Goal: Task Accomplishment & Management: Manage account settings

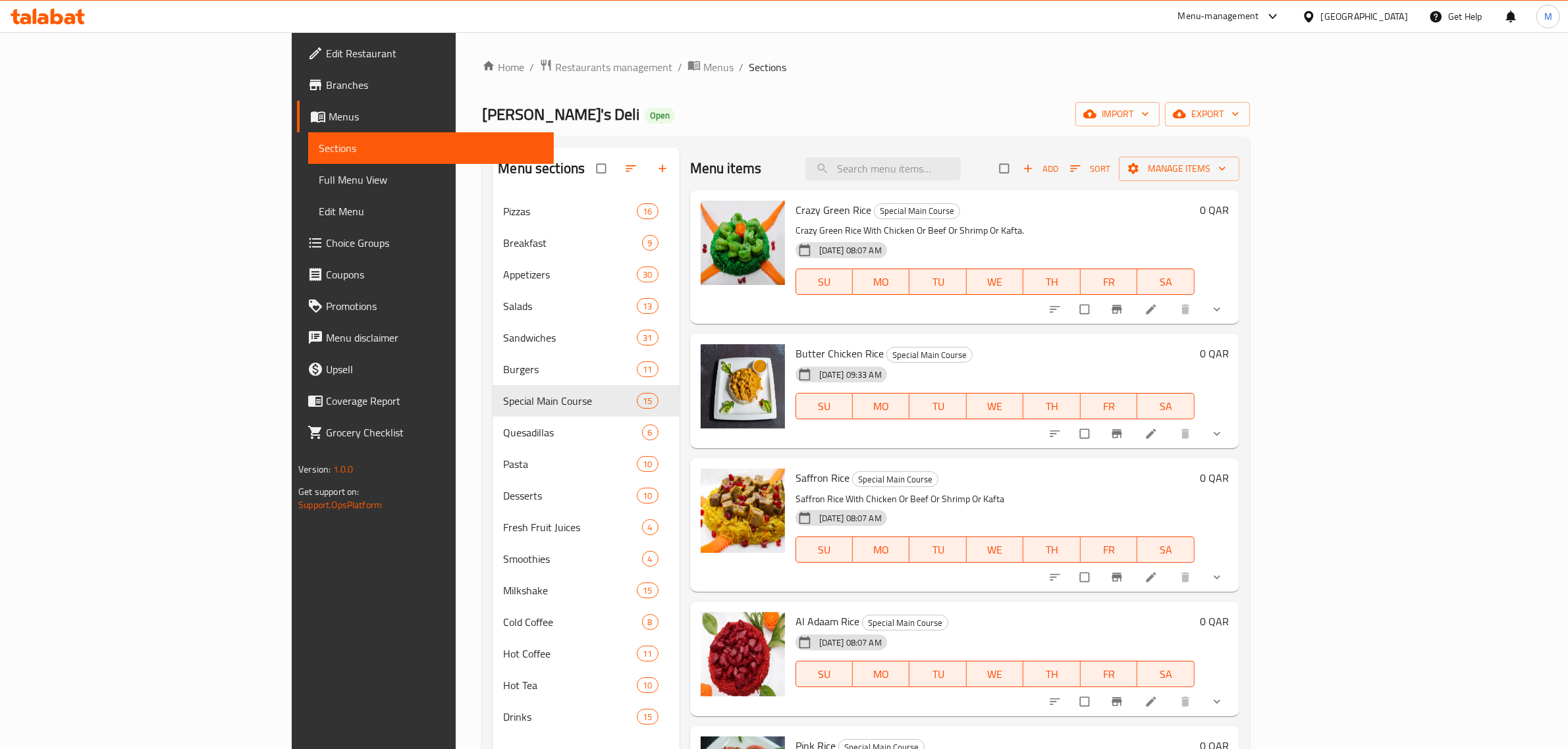
click at [1391, 8] on div "Qatar" at bounding box center [1355, 16] width 127 height 32
click at [1321, 14] on div at bounding box center [1311, 17] width 19 height 15
click at [1249, 199] on div "Jordan" at bounding box center [1308, 196] width 197 height 30
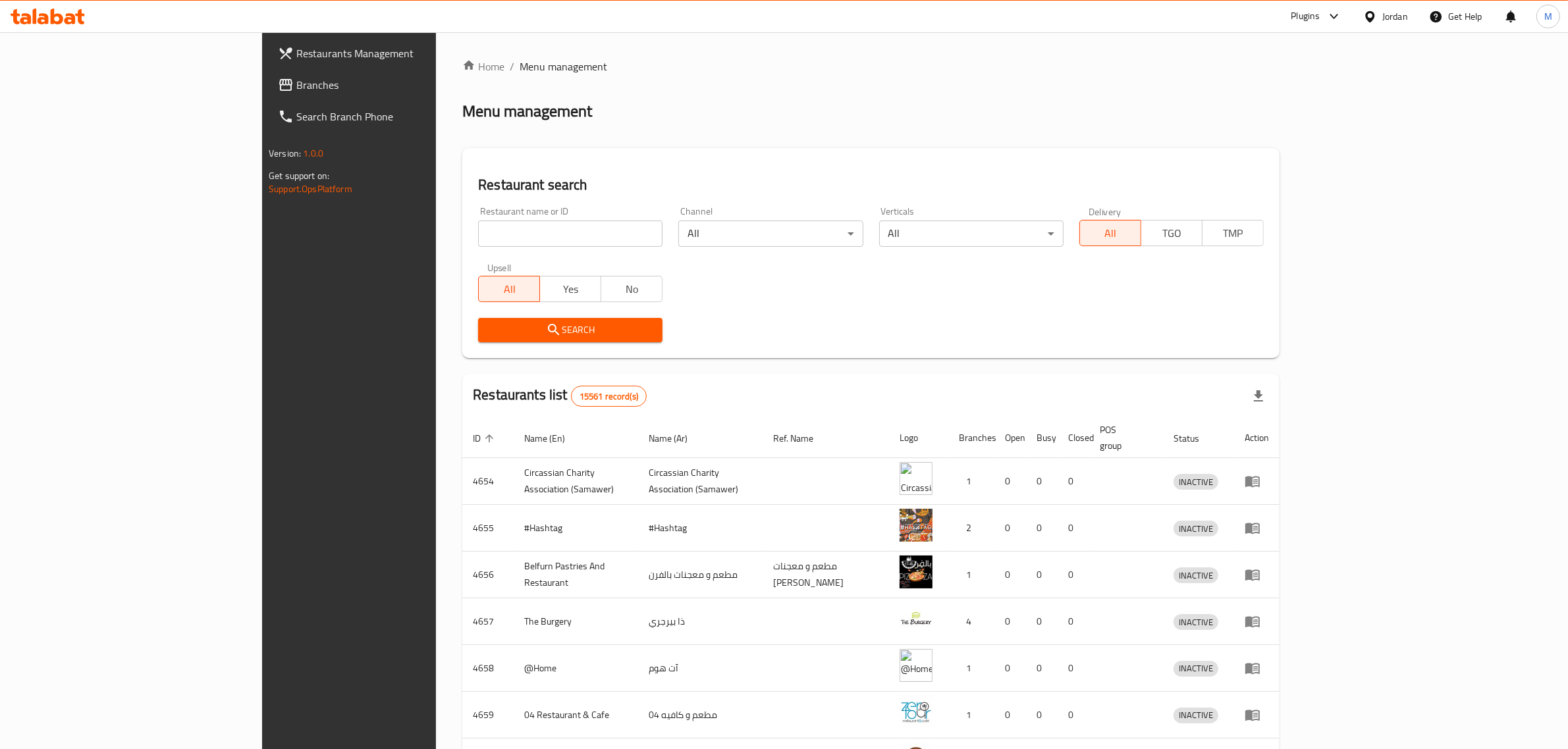
click at [296, 77] on span "Branches" at bounding box center [404, 85] width 217 height 15
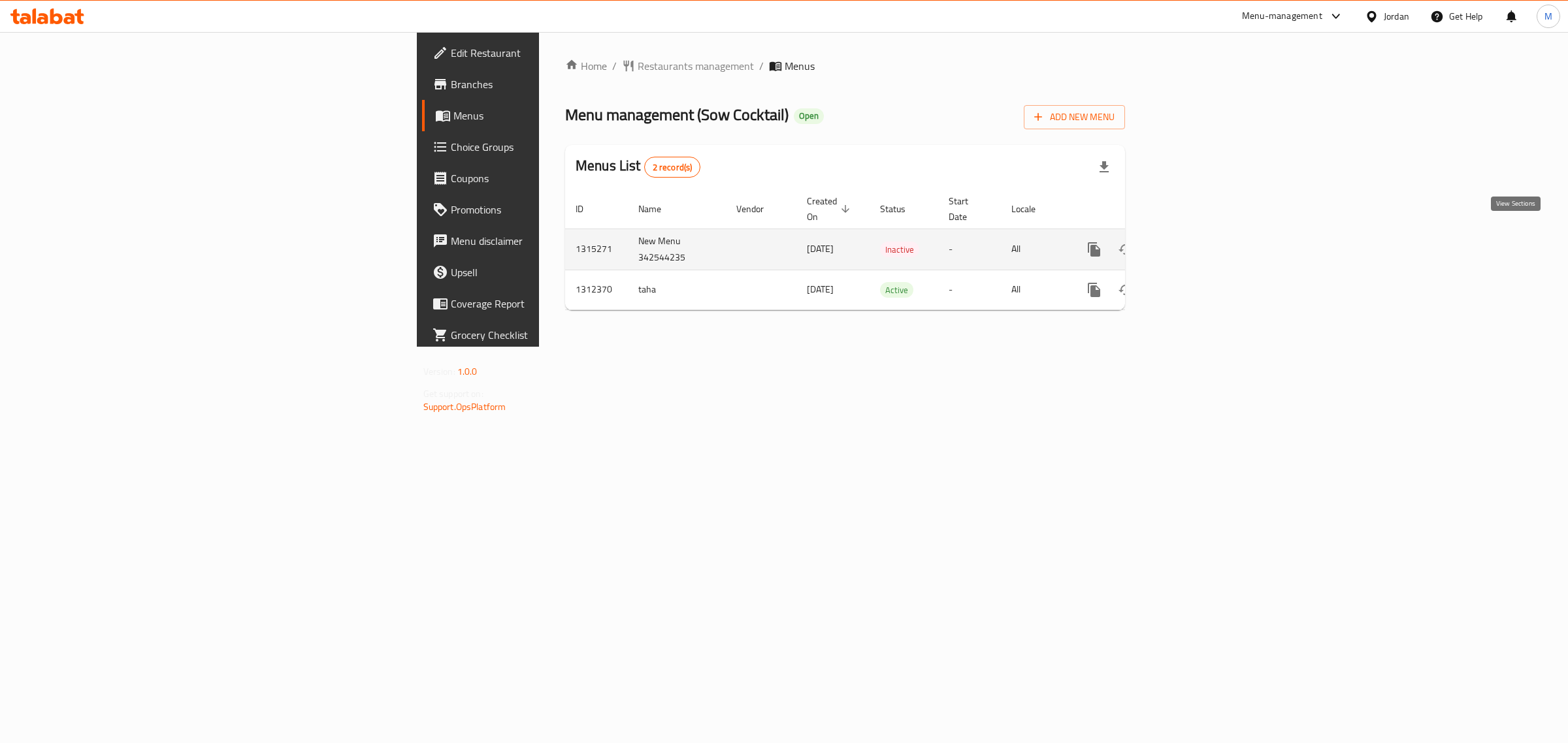
click at [1196, 242] on icon "enhanced table" at bounding box center [1188, 249] width 15 height 15
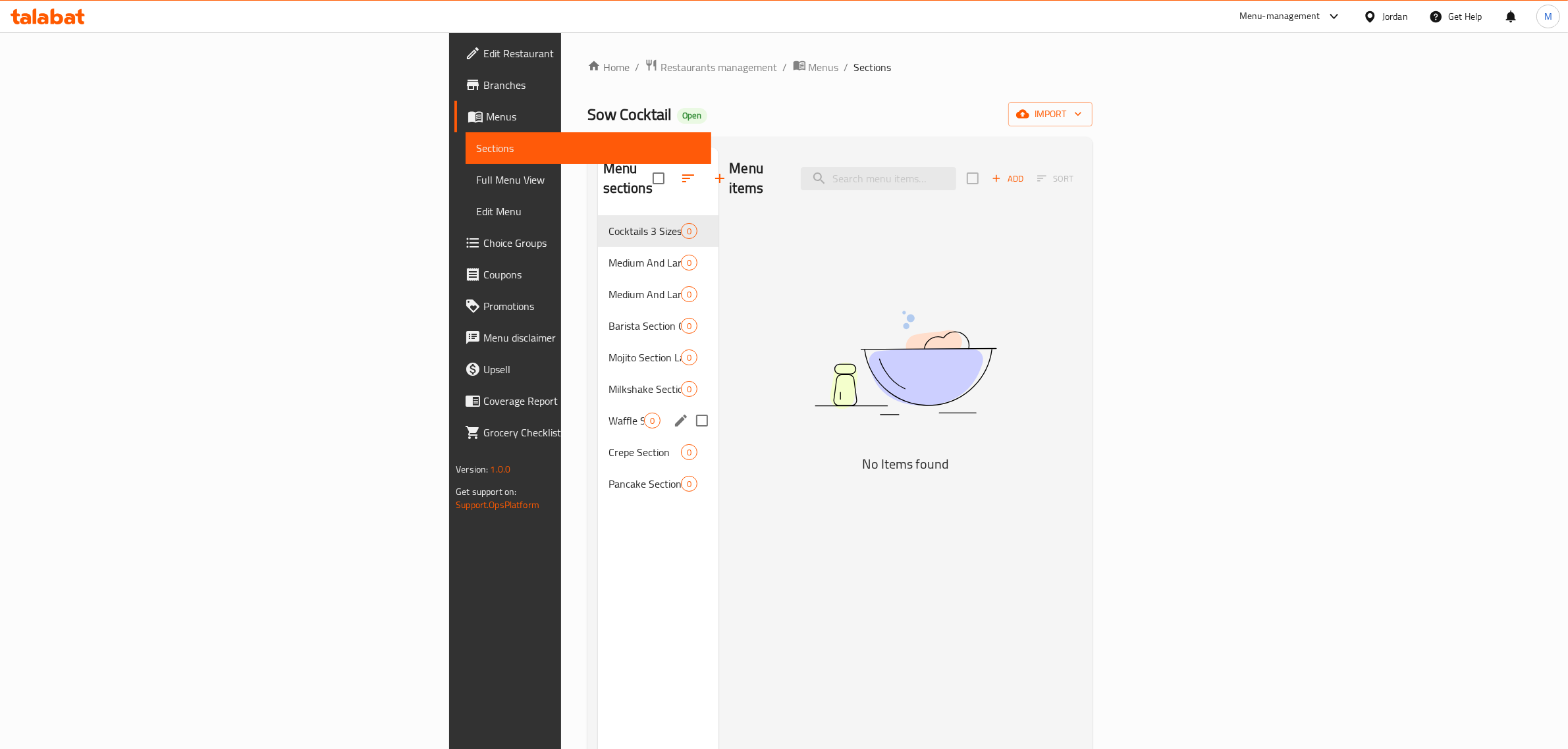
click at [598, 405] on div "Waffle Section 0" at bounding box center [658, 420] width 121 height 32
click at [598, 278] on div "Medium And Large Fruit Cocktails 0" at bounding box center [658, 294] width 121 height 32
click at [608, 223] on span "Cocktails 3 Sizes Medium, Large And Liter" at bounding box center [626, 230] width 36 height 15
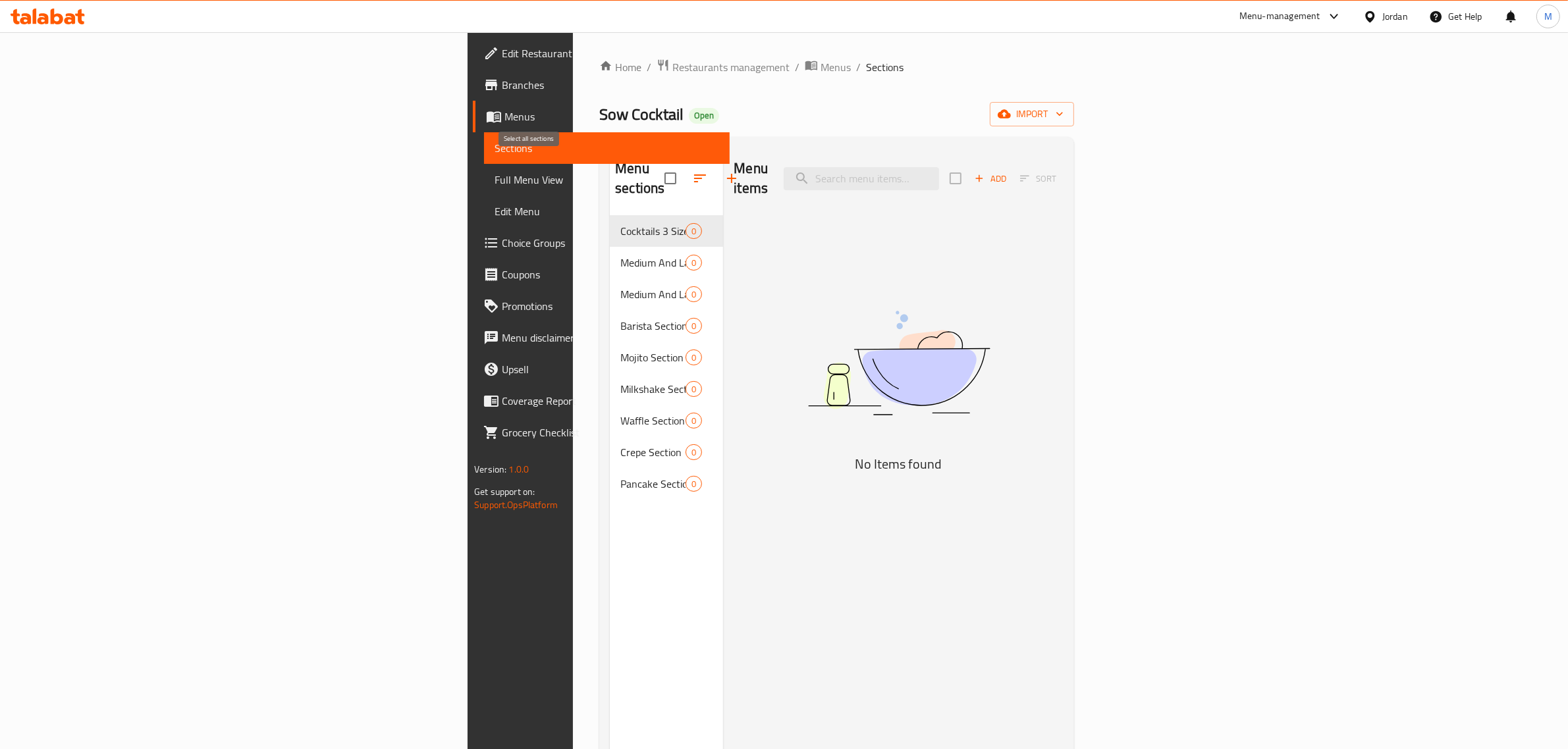
click at [657, 165] on input "checkbox" at bounding box center [671, 179] width 28 height 28
checkbox input "true"
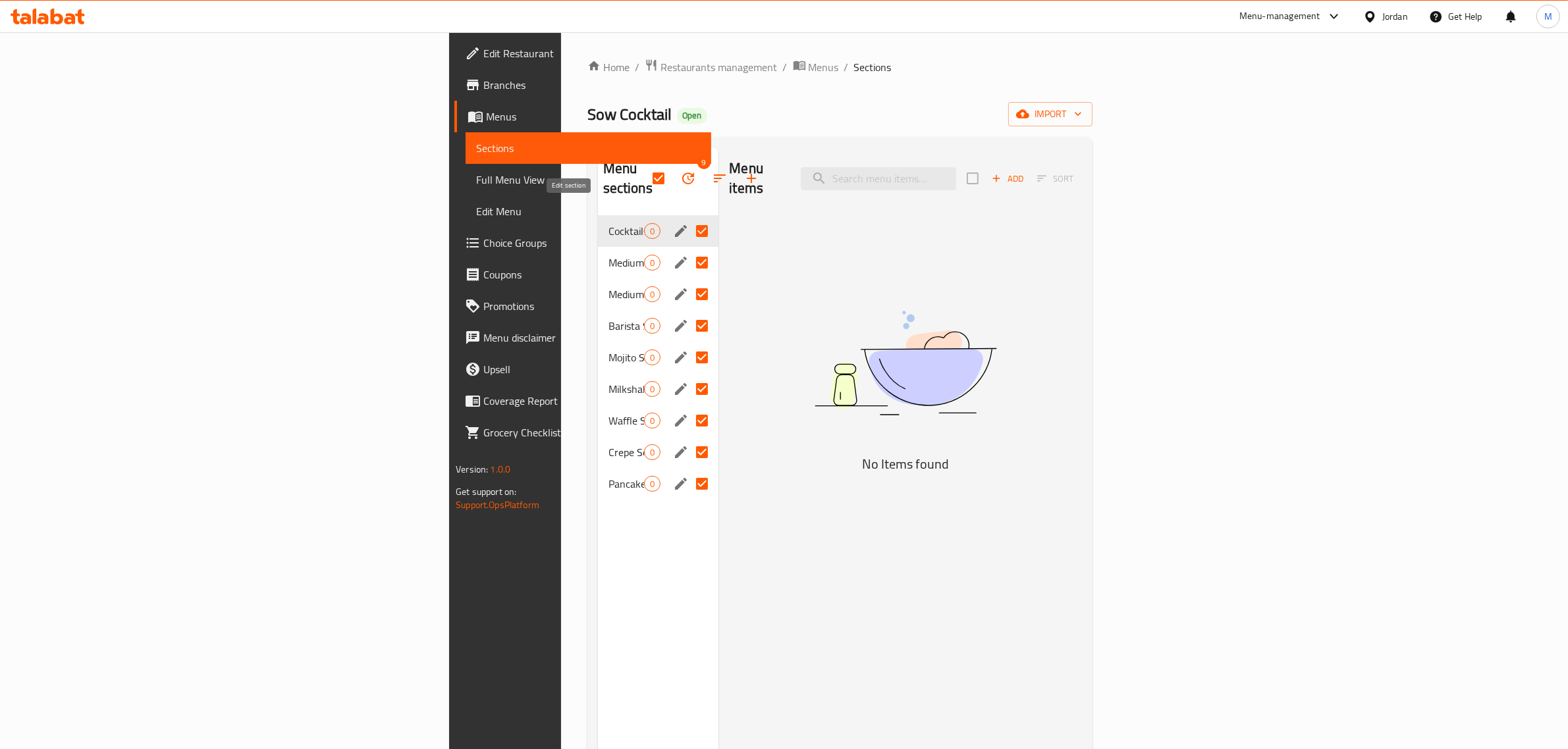
click at [673, 223] on icon "edit" at bounding box center [680, 230] width 15 height 15
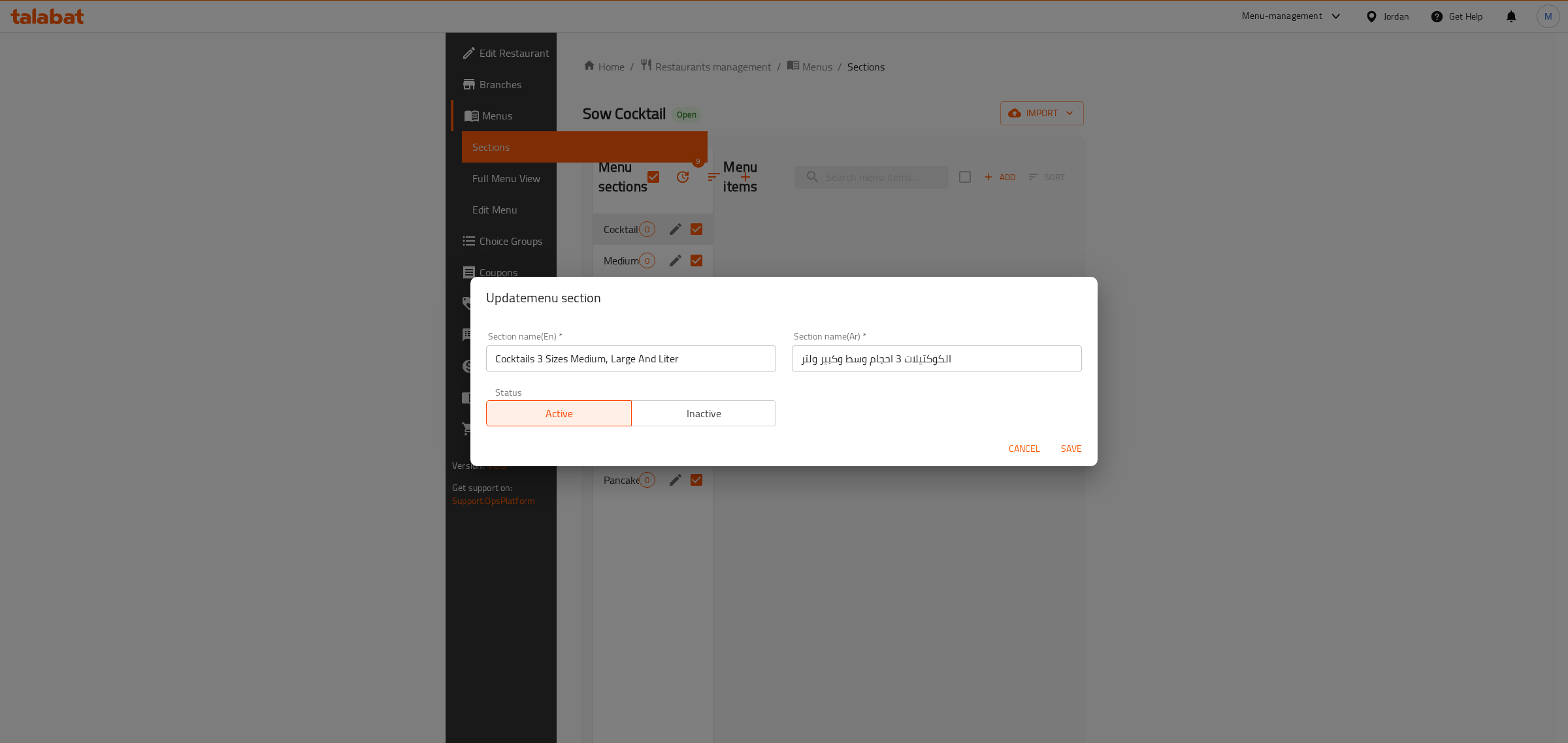
click at [505, 374] on div "Section name(En)   * Cocktails 3 Sizes Medium, Large And Liter Section name(En)…" at bounding box center [631, 352] width 306 height 55
click at [513, 351] on input "Cocktails 3 Sizes Medium, Large And Liter" at bounding box center [630, 358] width 290 height 26
click at [432, 235] on div "Update menu section Section name(En)   * Cocktails 3 Sizes Medium, Large And Li…" at bounding box center [784, 372] width 1568 height 743
click at [1028, 464] on div "Cancel Save" at bounding box center [784, 448] width 627 height 34
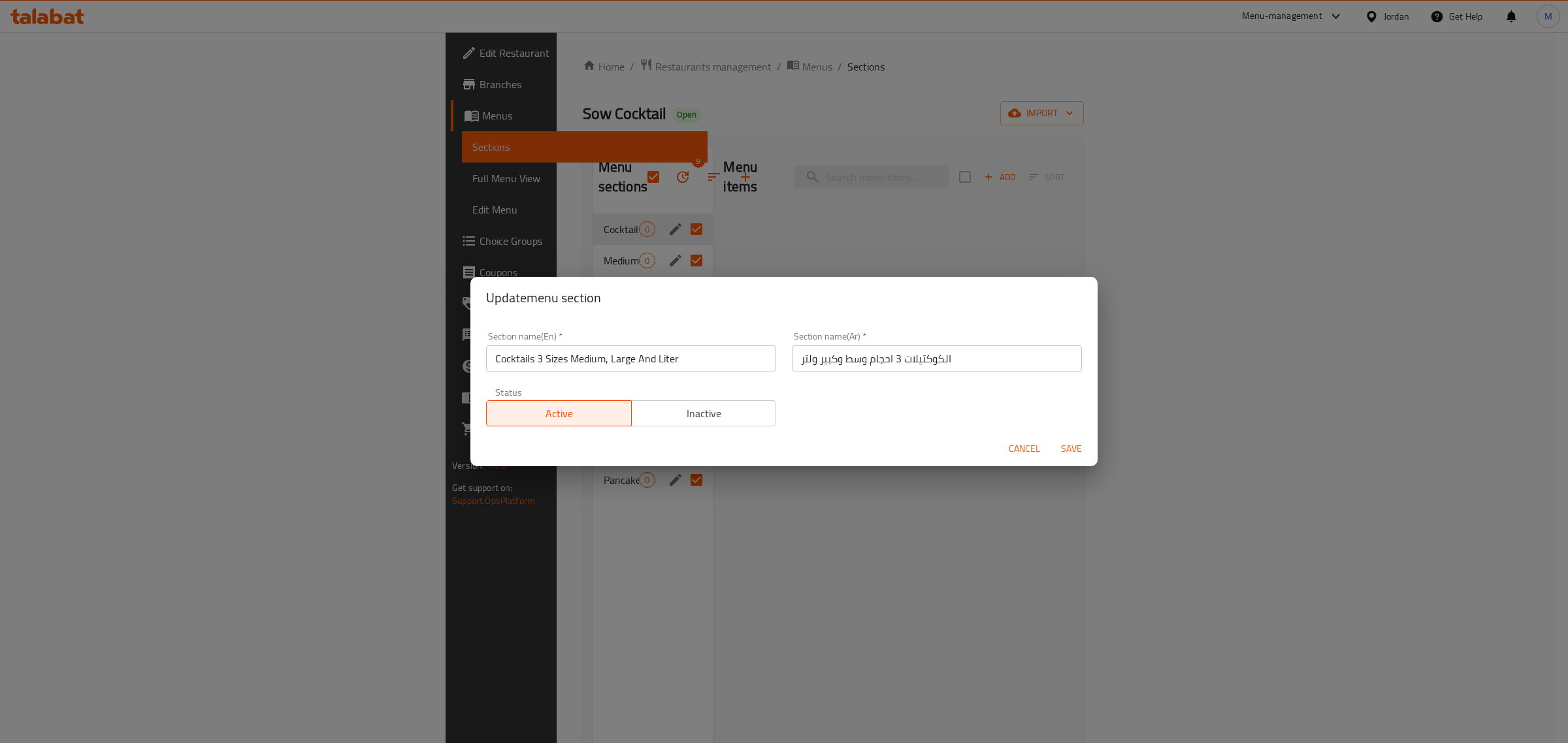
click at [1017, 445] on span "Cancel" at bounding box center [1024, 449] width 31 height 16
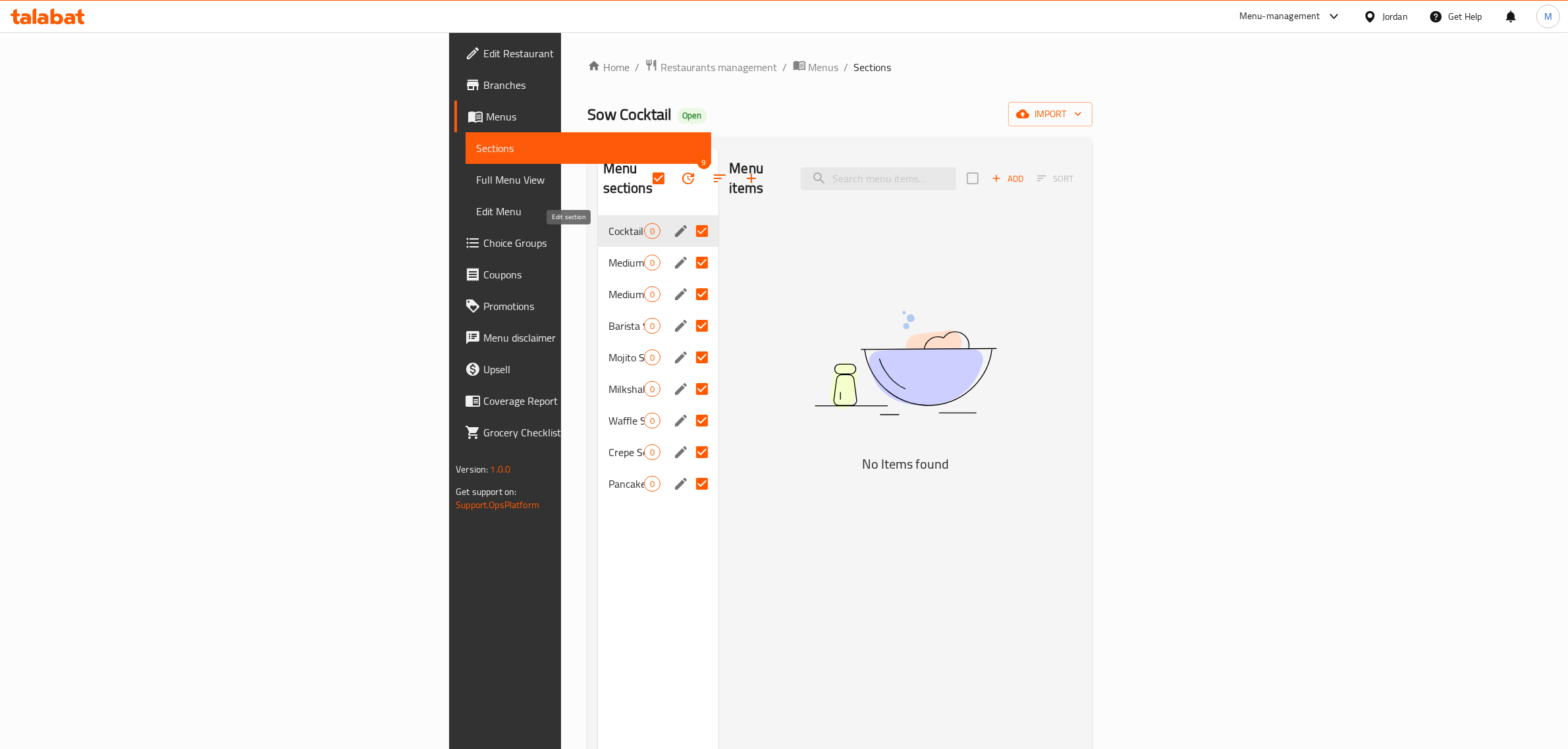
click at [673, 255] on icon "edit" at bounding box center [680, 262] width 15 height 15
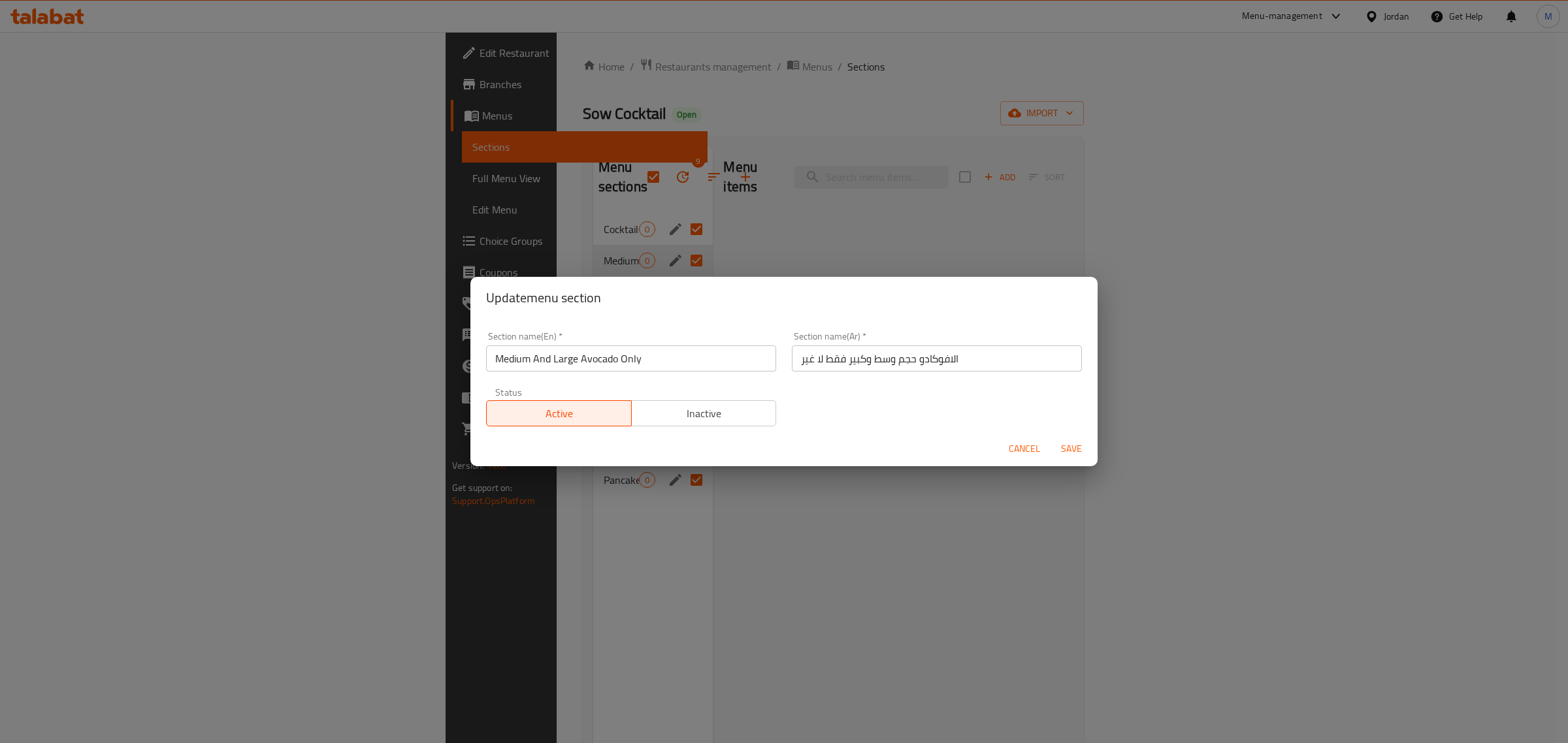
click at [589, 361] on input "Medium And Large Avocado Only" at bounding box center [630, 358] width 290 height 26
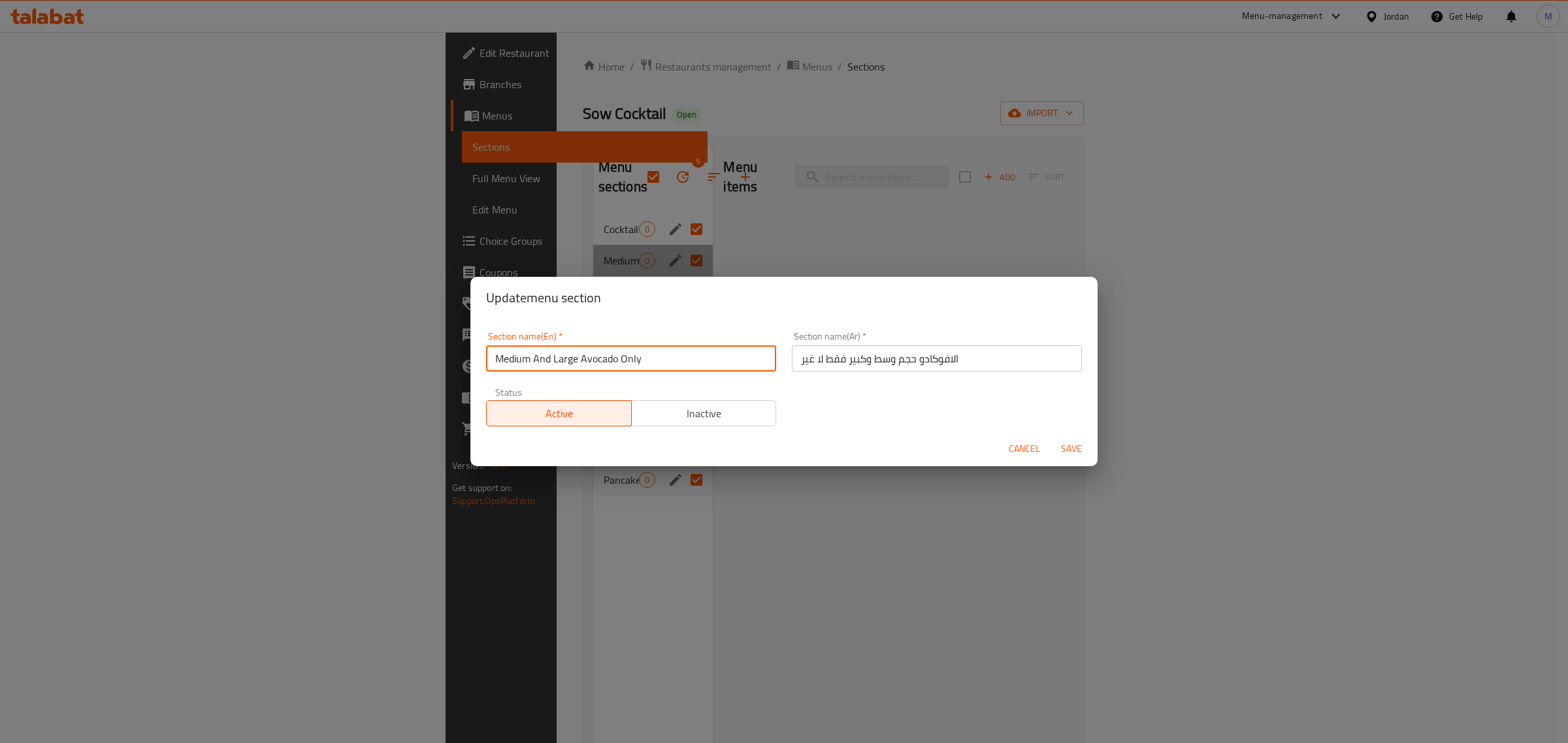
click at [589, 361] on input "Medium And Large Avocado Only" at bounding box center [630, 358] width 290 height 26
click at [1024, 455] on span "Cancel" at bounding box center [1024, 449] width 31 height 16
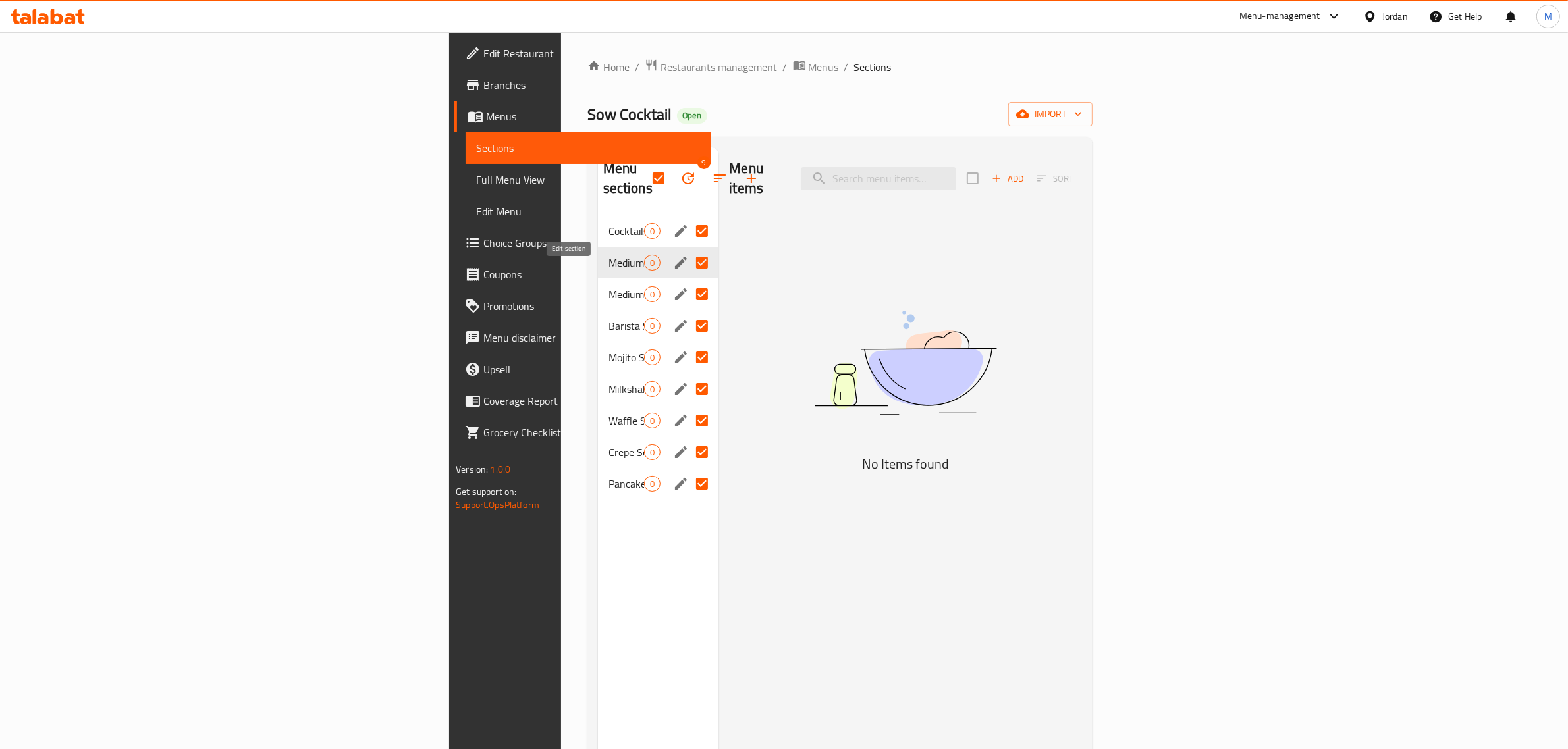
click at [675, 288] on icon "edit" at bounding box center [681, 294] width 12 height 12
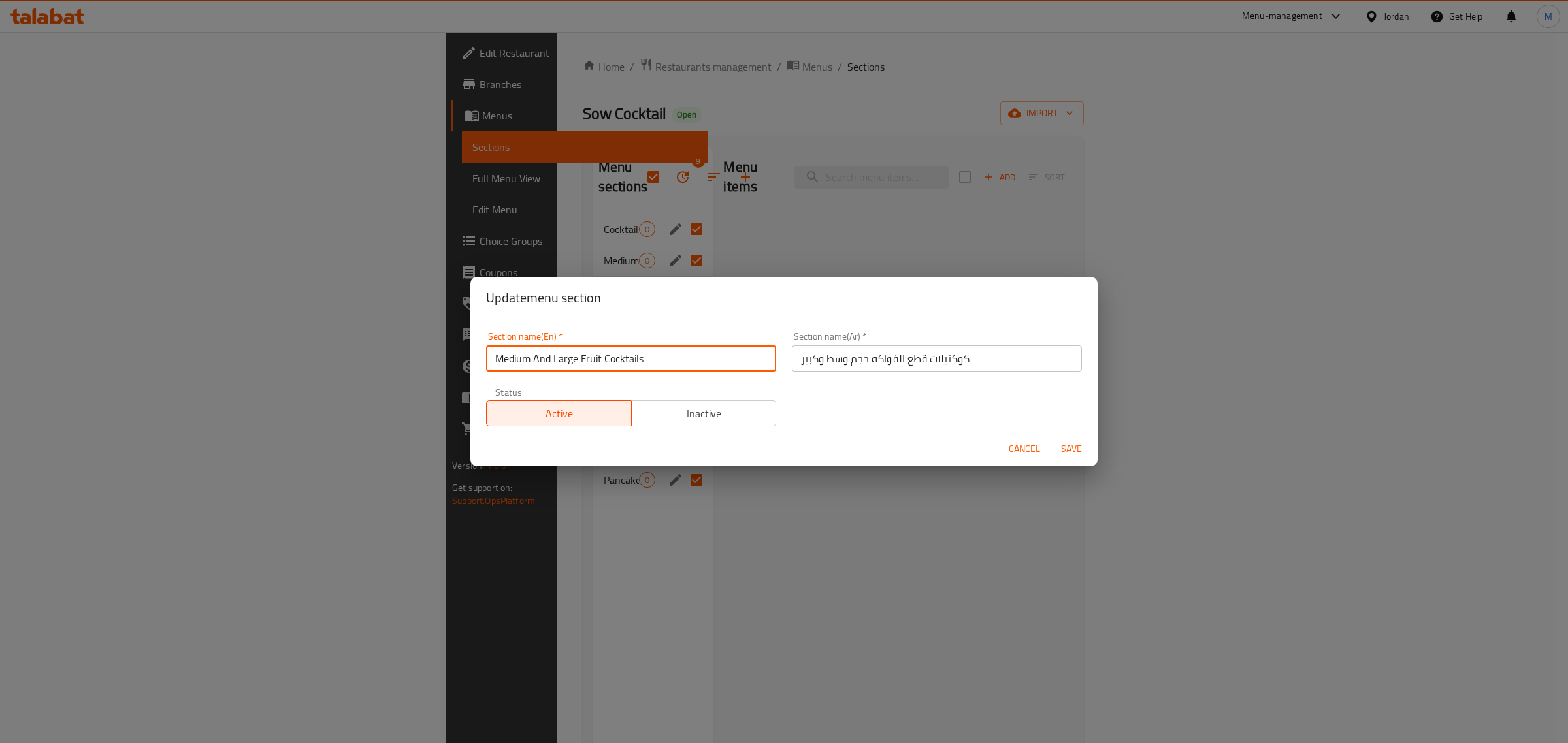
drag, startPoint x: 646, startPoint y: 361, endPoint x: 579, endPoint y: 358, distance: 67.1
click at [579, 358] on input "Medium And Large Fruit Cocktails" at bounding box center [630, 358] width 290 height 26
click at [967, 355] on input "كوكتيلات قطع الفواكه حجم وسط وكبير" at bounding box center [936, 358] width 290 height 26
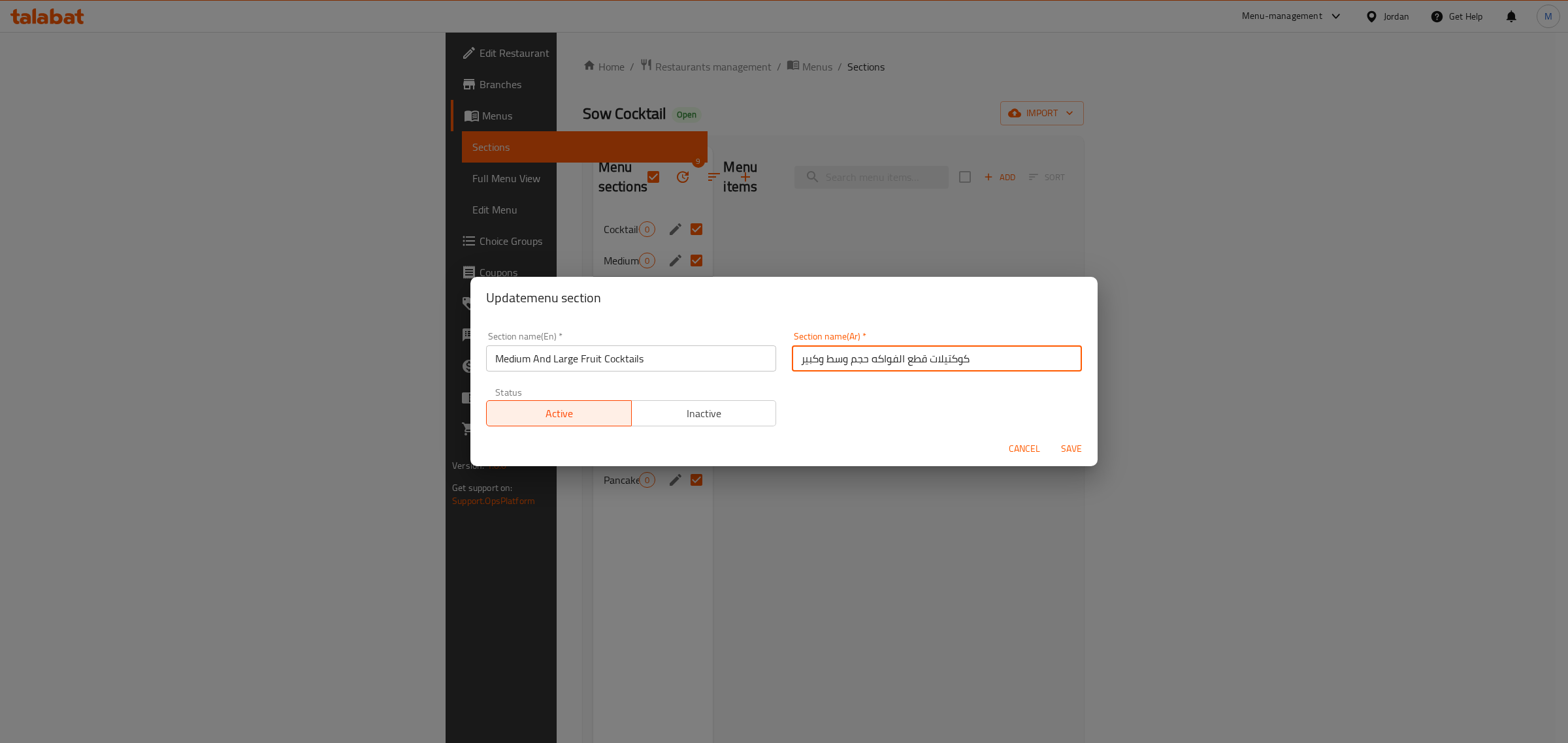
drag, startPoint x: 968, startPoint y: 361, endPoint x: 867, endPoint y: 361, distance: 101.0
click at [867, 361] on input "كوكتيلات قطع الفواكه حجم وسط وكبير" at bounding box center [936, 358] width 290 height 26
drag, startPoint x: 1011, startPoint y: 448, endPoint x: 1028, endPoint y: 448, distance: 17.0
click at [1017, 448] on span "Cancel" at bounding box center [1024, 449] width 31 height 16
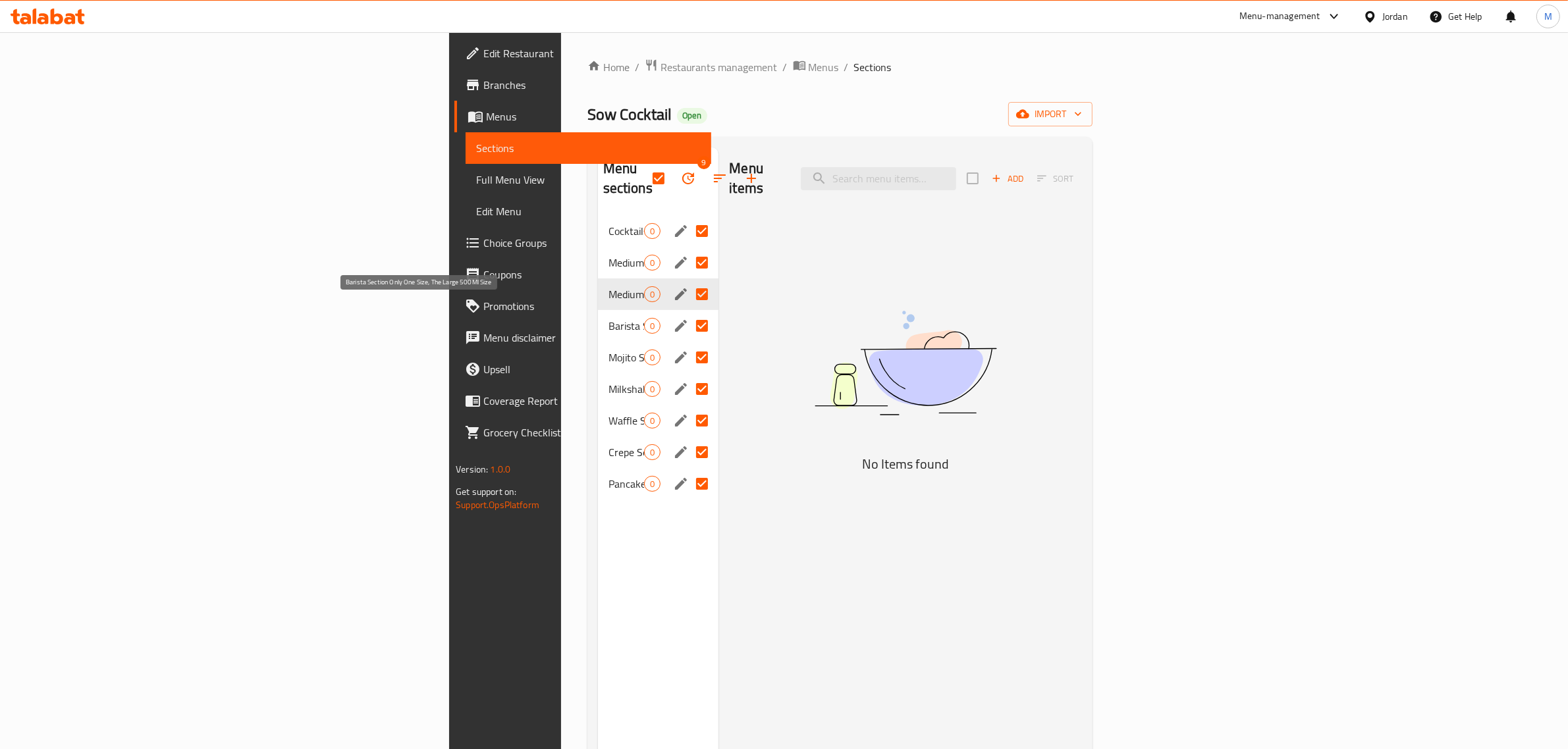
click at [608, 318] on span "Barista Section Only One Size, The Large 500Ml Size" at bounding box center [626, 325] width 36 height 15
click at [673, 318] on icon "edit" at bounding box center [680, 325] width 15 height 15
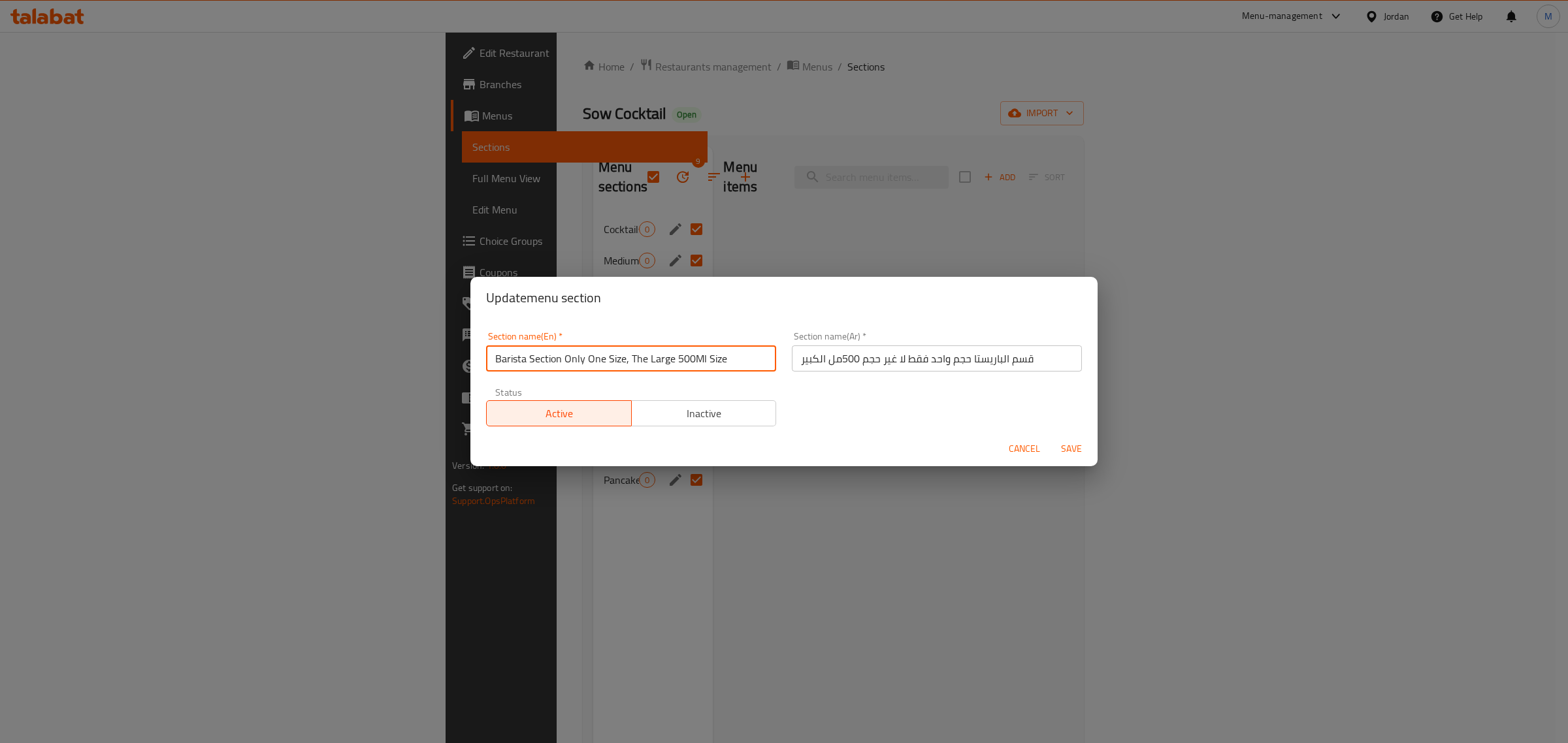
click at [565, 361] on input "Barista Section Only One Size, The Large 500Ml Size" at bounding box center [630, 358] width 290 height 26
drag, startPoint x: 563, startPoint y: 361, endPoint x: 443, endPoint y: 362, distance: 120.0
click at [443, 362] on div "Update menu section Section name(En)   * Barista Section Only One Size, The Lar…" at bounding box center [784, 372] width 1568 height 743
click at [1026, 442] on span "Cancel" at bounding box center [1024, 449] width 31 height 16
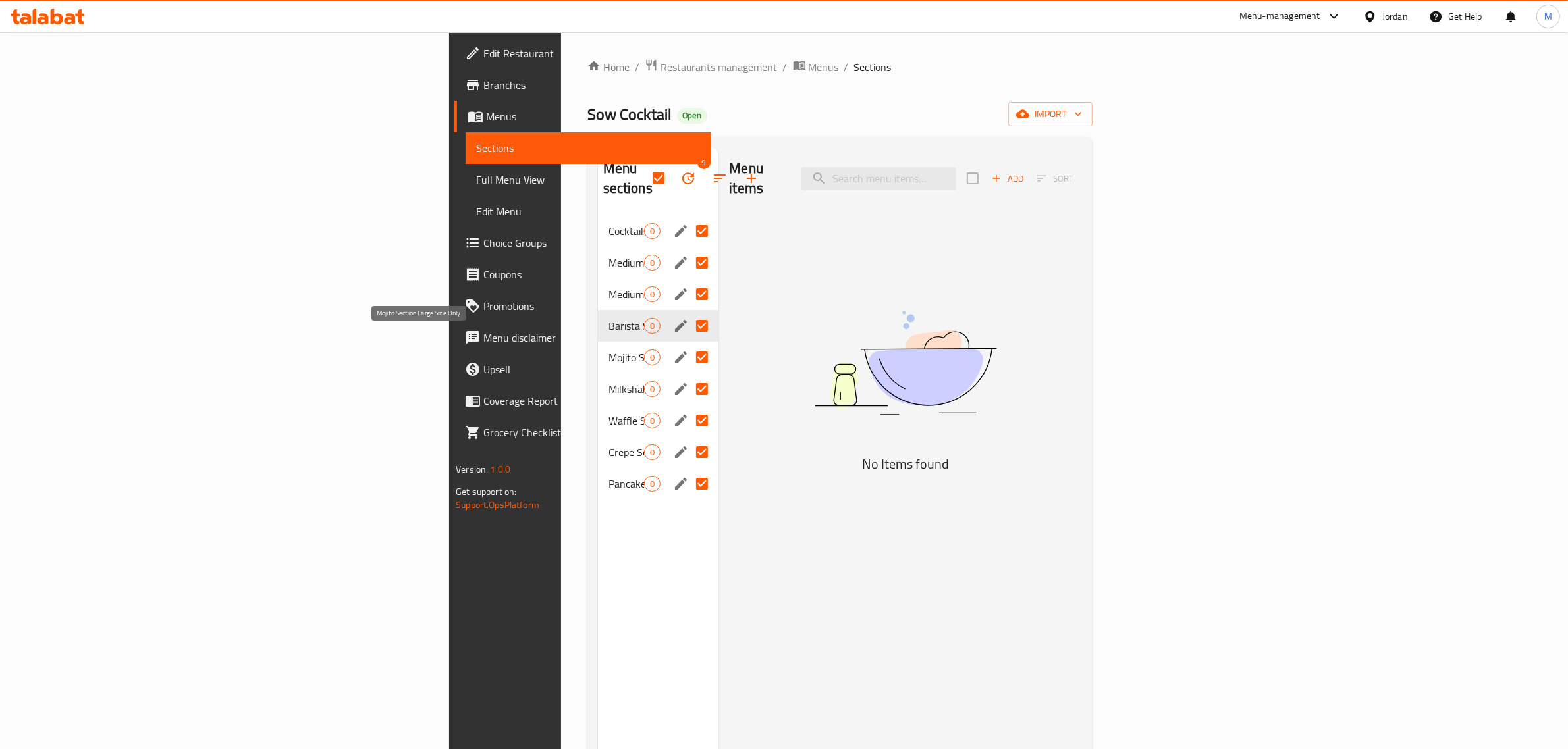
click at [608, 349] on span "Mojito Section Large Size Only" at bounding box center [626, 357] width 36 height 15
click at [671, 347] on button "edit" at bounding box center [680, 357] width 20 height 20
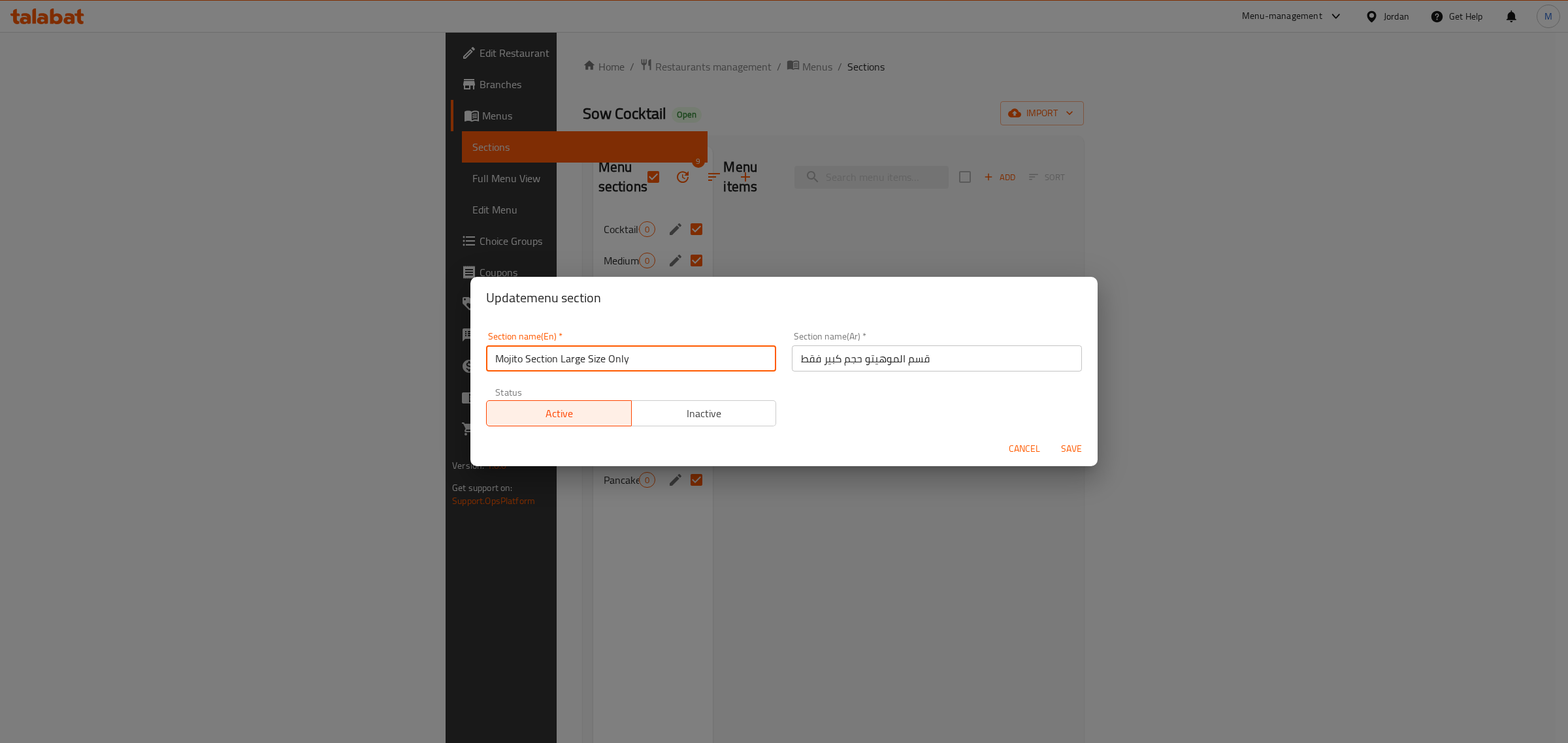
click at [554, 362] on input "Mojito Section Large Size Only" at bounding box center [630, 358] width 290 height 26
drag, startPoint x: 557, startPoint y: 362, endPoint x: 418, endPoint y: 350, distance: 139.5
click at [418, 350] on div "Update menu section Section name(En)   * Mojito Section Large Size Only Section…" at bounding box center [784, 372] width 1568 height 743
click at [492, 353] on input "Mojito Section Large Size Only" at bounding box center [630, 358] width 290 height 26
click at [493, 355] on input "Mojito Section Large Size Only" at bounding box center [630, 358] width 290 height 26
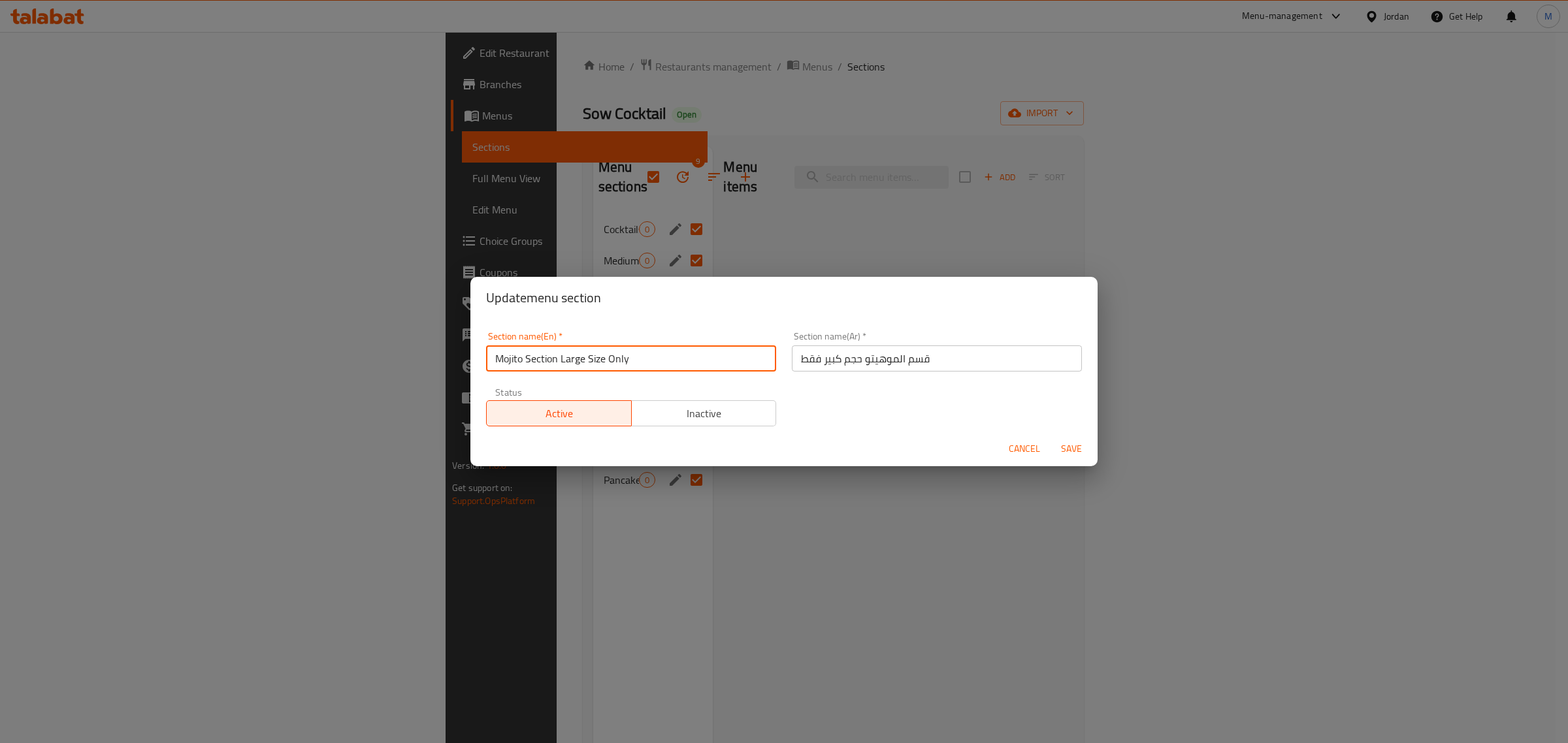
drag, startPoint x: 1014, startPoint y: 442, endPoint x: 974, endPoint y: 436, distance: 40.4
click at [1016, 442] on span "Cancel" at bounding box center [1024, 449] width 31 height 16
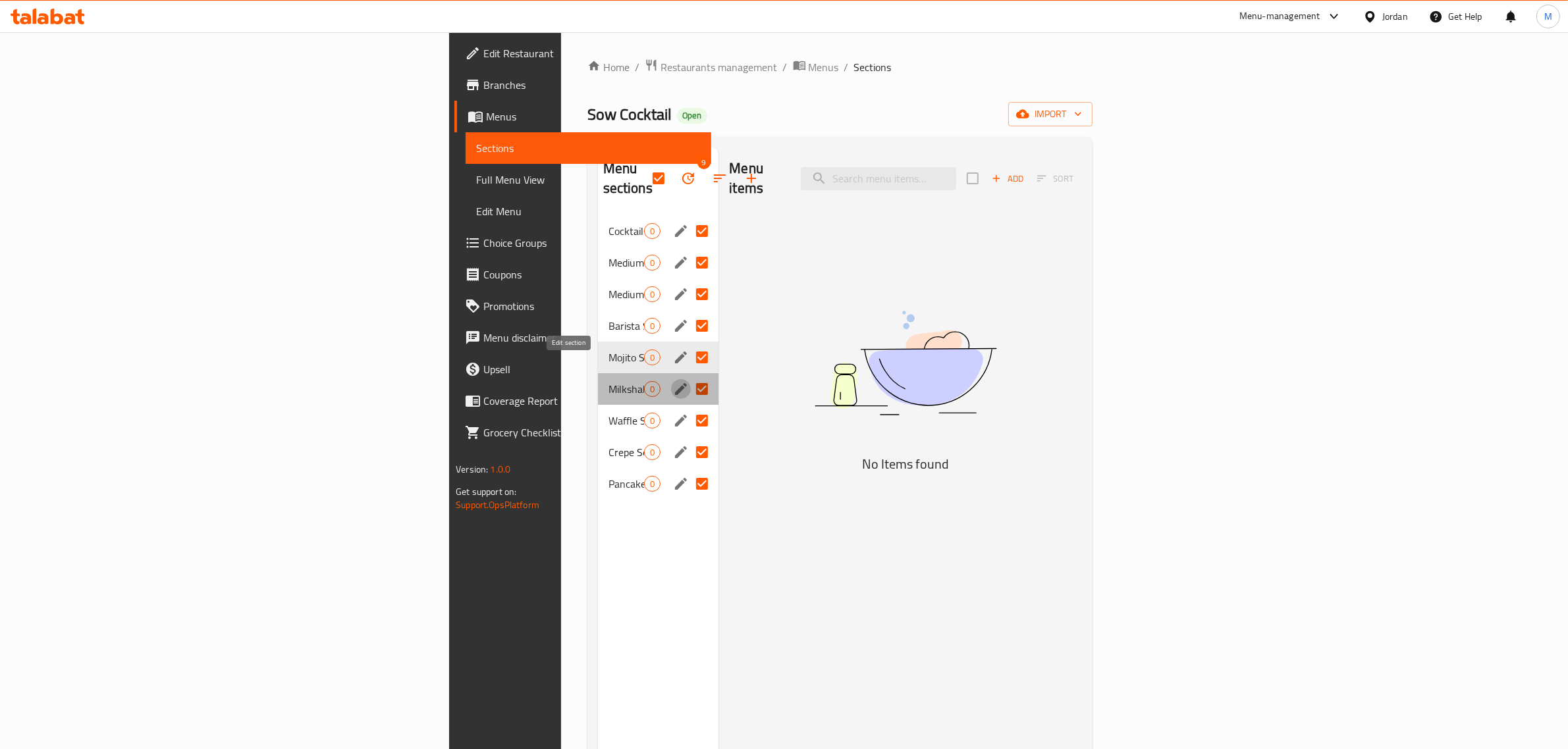
click at [673, 381] on icon "edit" at bounding box center [680, 388] width 15 height 15
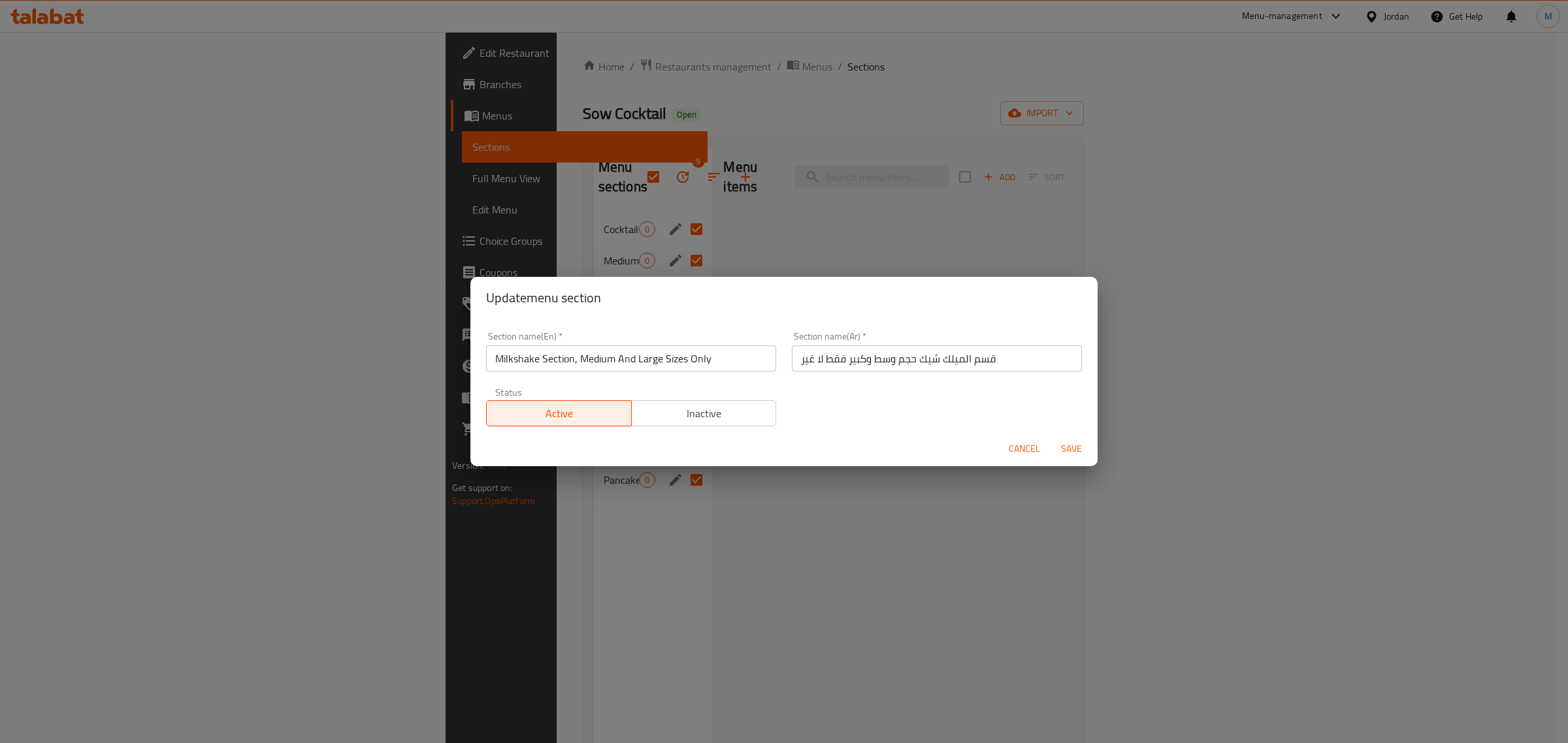
click at [521, 354] on input "Milkshake Section, Medium And Large Sizes Only" at bounding box center [630, 358] width 290 height 26
click at [1029, 458] on button "Cancel" at bounding box center [1024, 448] width 42 height 24
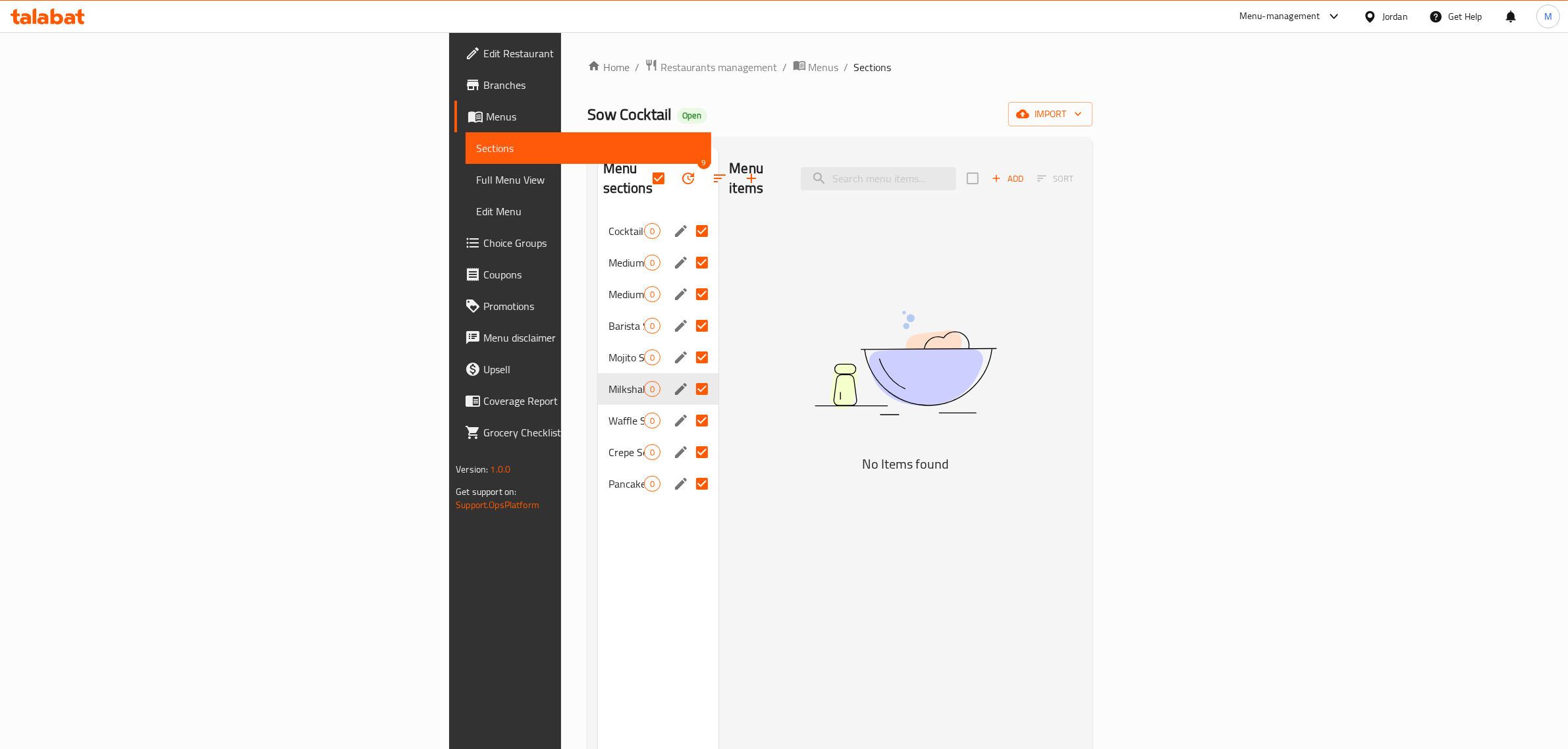
click at [1032, 453] on h5 "No Items found" at bounding box center [905, 464] width 329 height 21
click at [671, 411] on button "edit" at bounding box center [680, 420] width 20 height 20
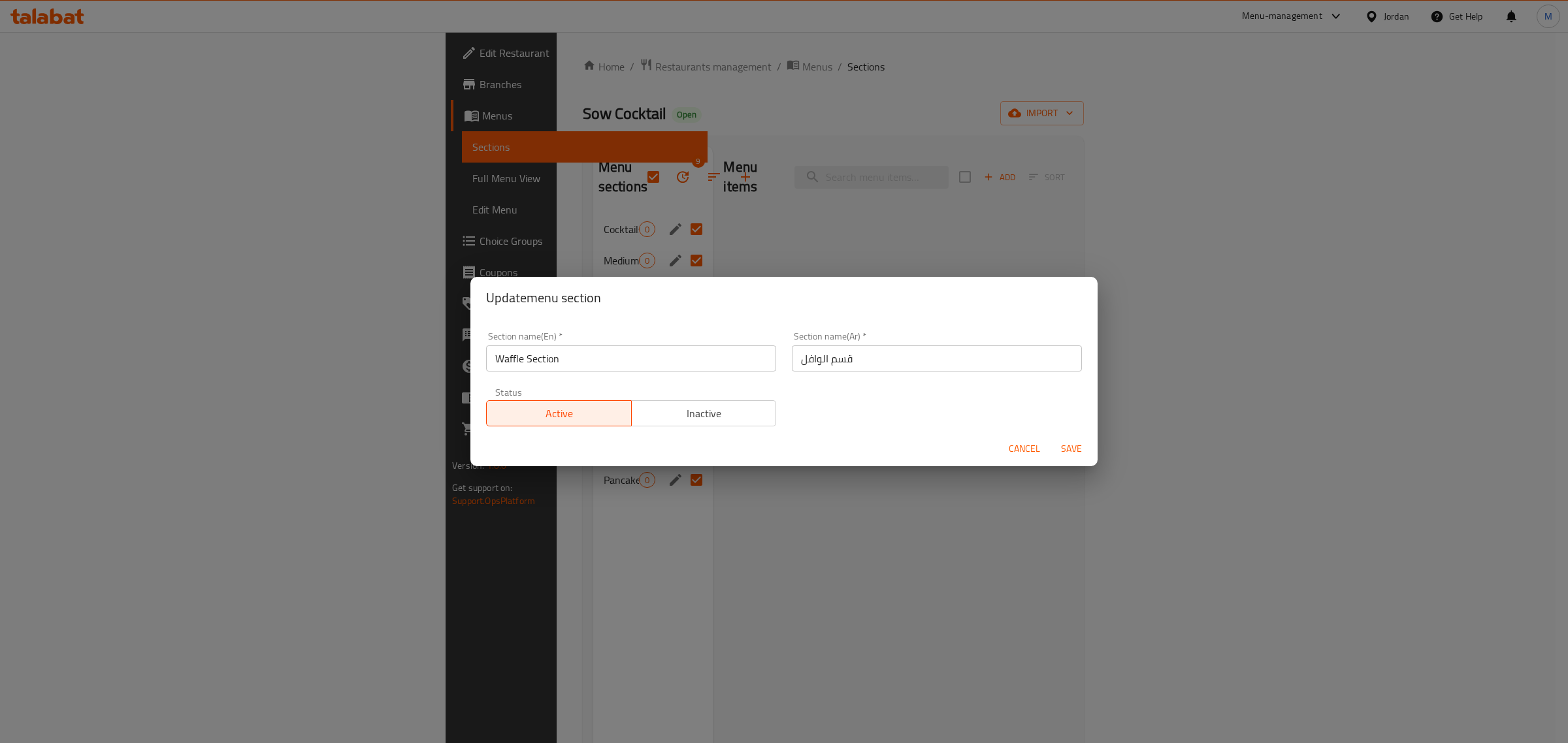
click at [510, 361] on input "Waffle Section" at bounding box center [630, 358] width 290 height 26
drag, startPoint x: 1021, startPoint y: 450, endPoint x: 1012, endPoint y: 448, distance: 9.2
click at [1020, 450] on span "Cancel" at bounding box center [1024, 449] width 31 height 16
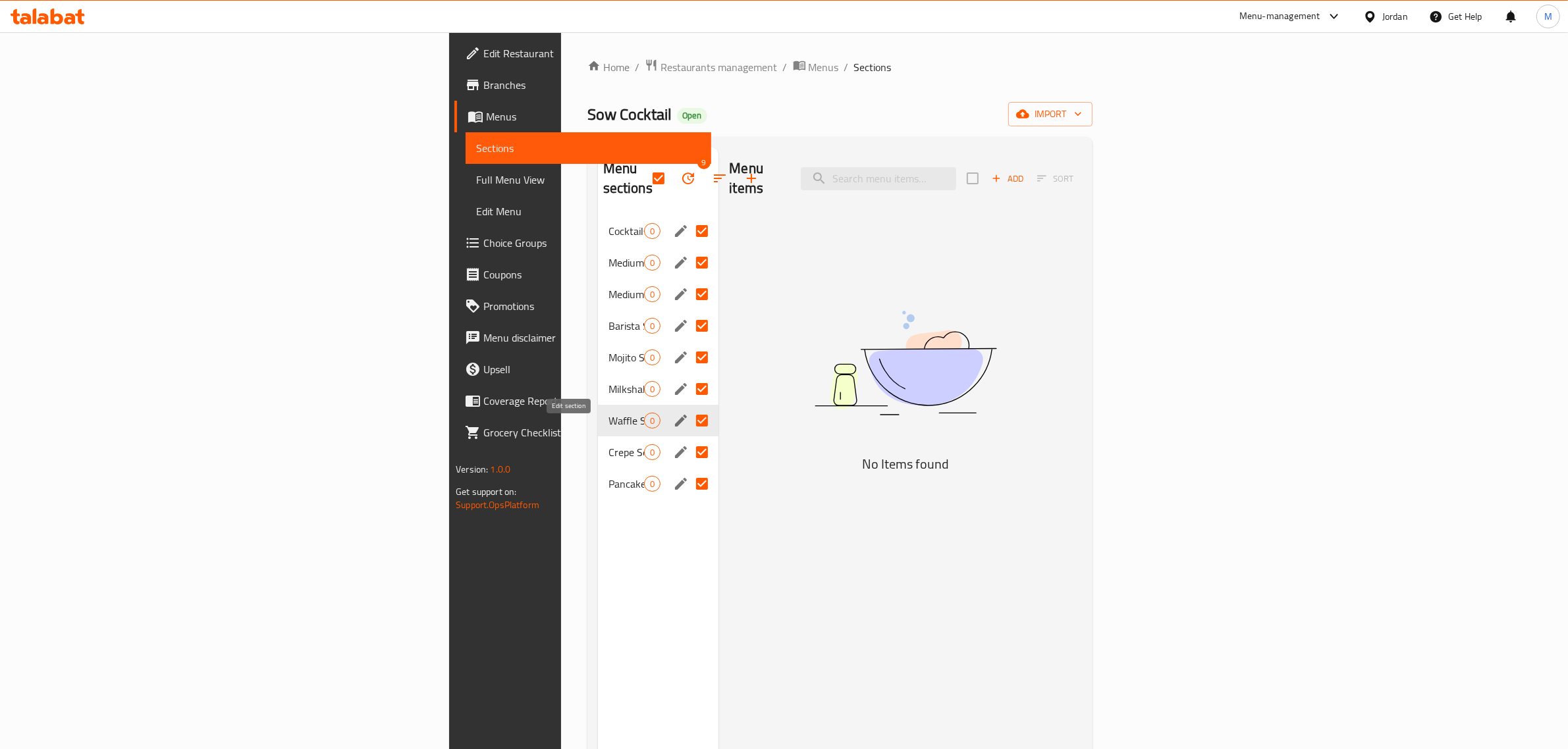
click at [673, 444] on icon "edit" at bounding box center [680, 452] width 15 height 15
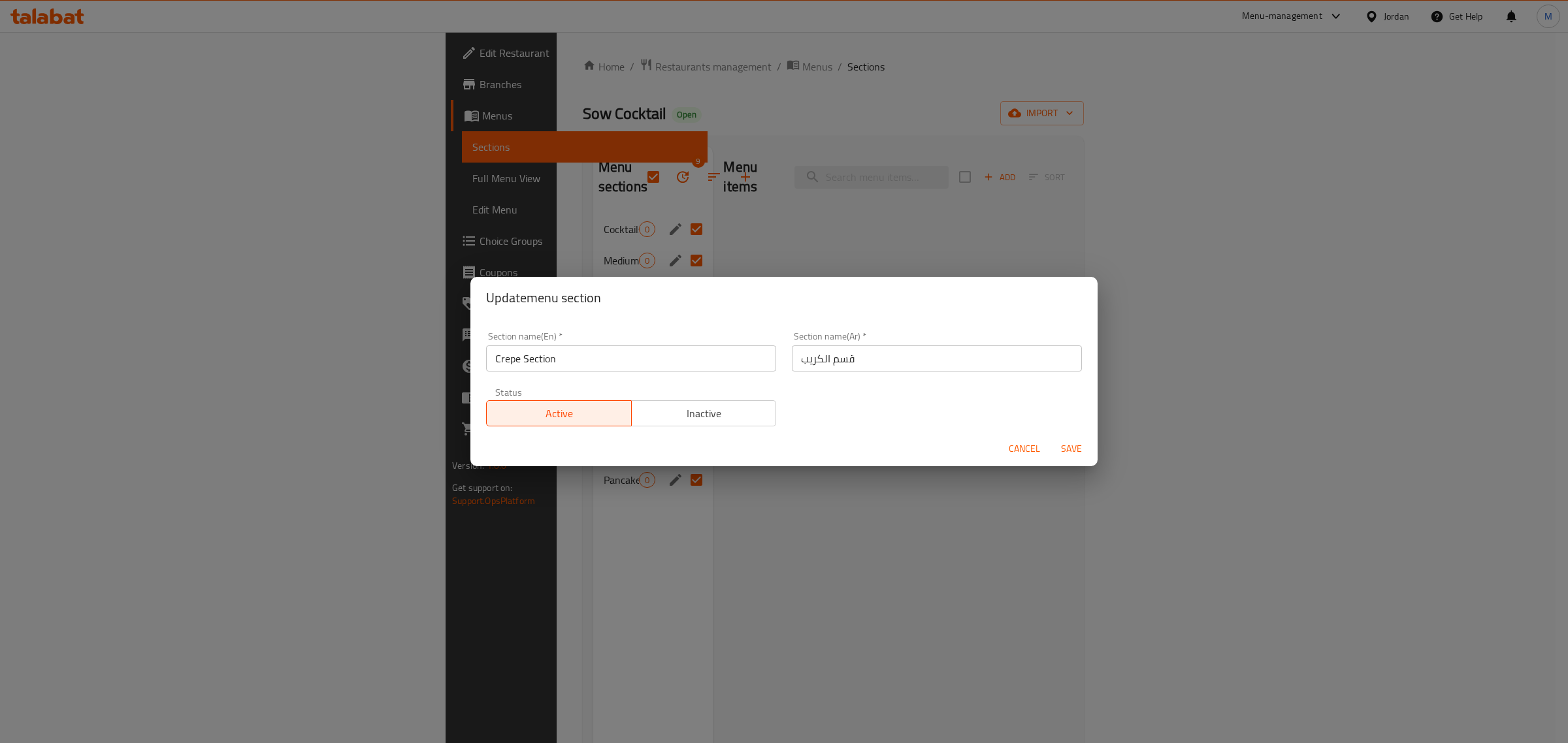
click at [510, 363] on input "Crepe Section" at bounding box center [630, 358] width 290 height 26
click at [1022, 442] on span "Cancel" at bounding box center [1024, 449] width 31 height 16
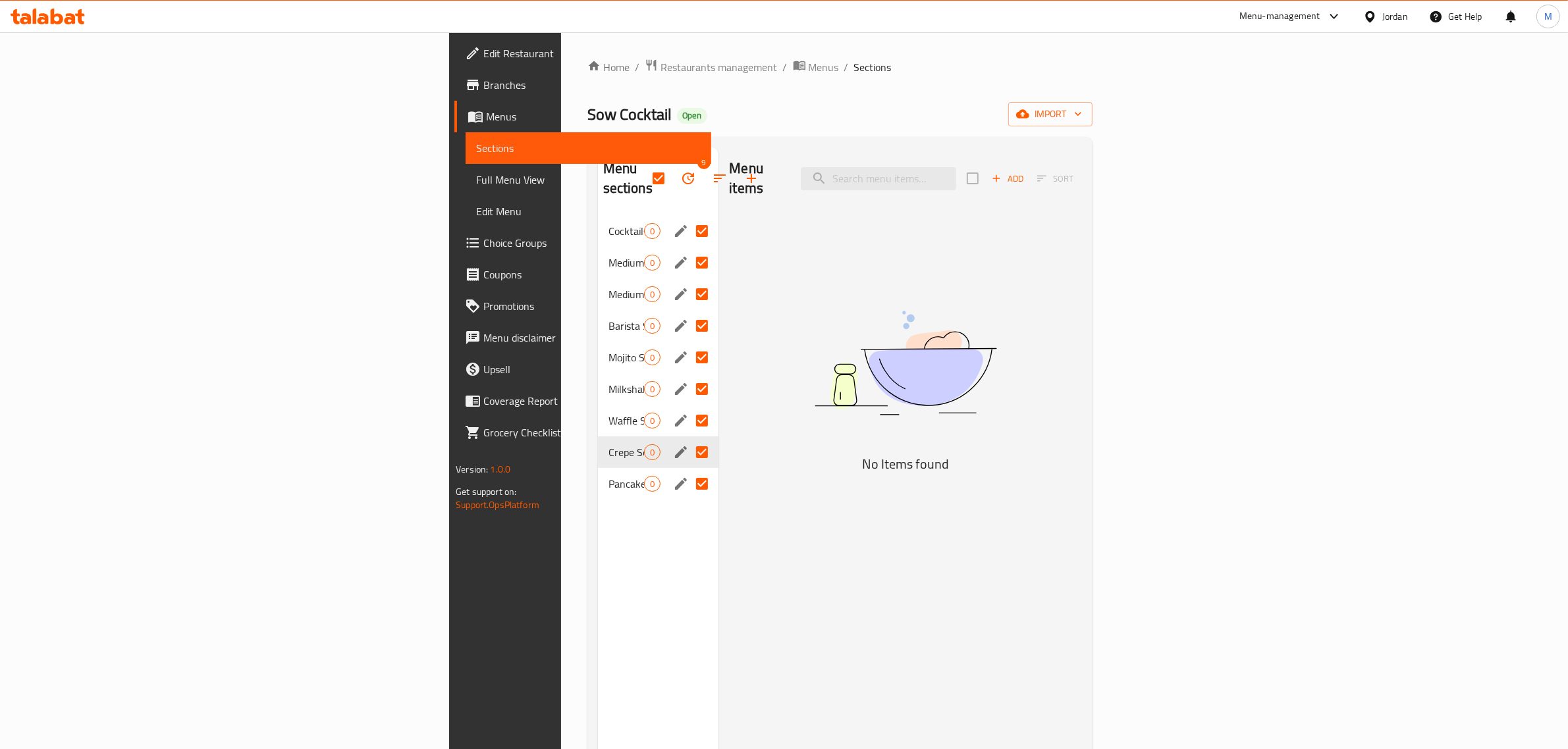
click at [671, 474] on div "Menu sections" at bounding box center [680, 483] width 20 height 20
click at [673, 476] on icon "edit" at bounding box center [680, 483] width 15 height 15
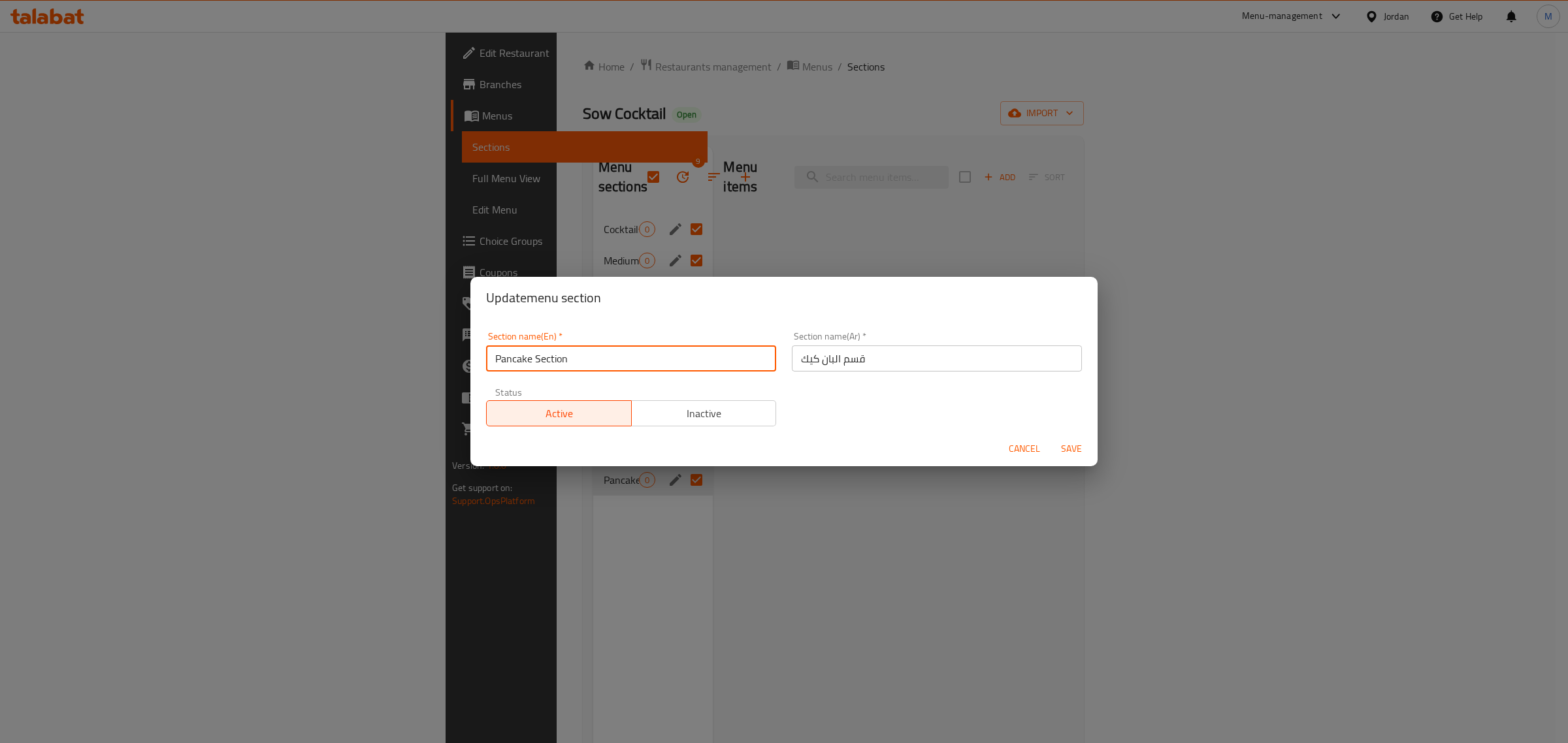
click at [500, 363] on input "Pancake Section" at bounding box center [630, 358] width 290 height 26
